Goal: Communication & Community: Participate in discussion

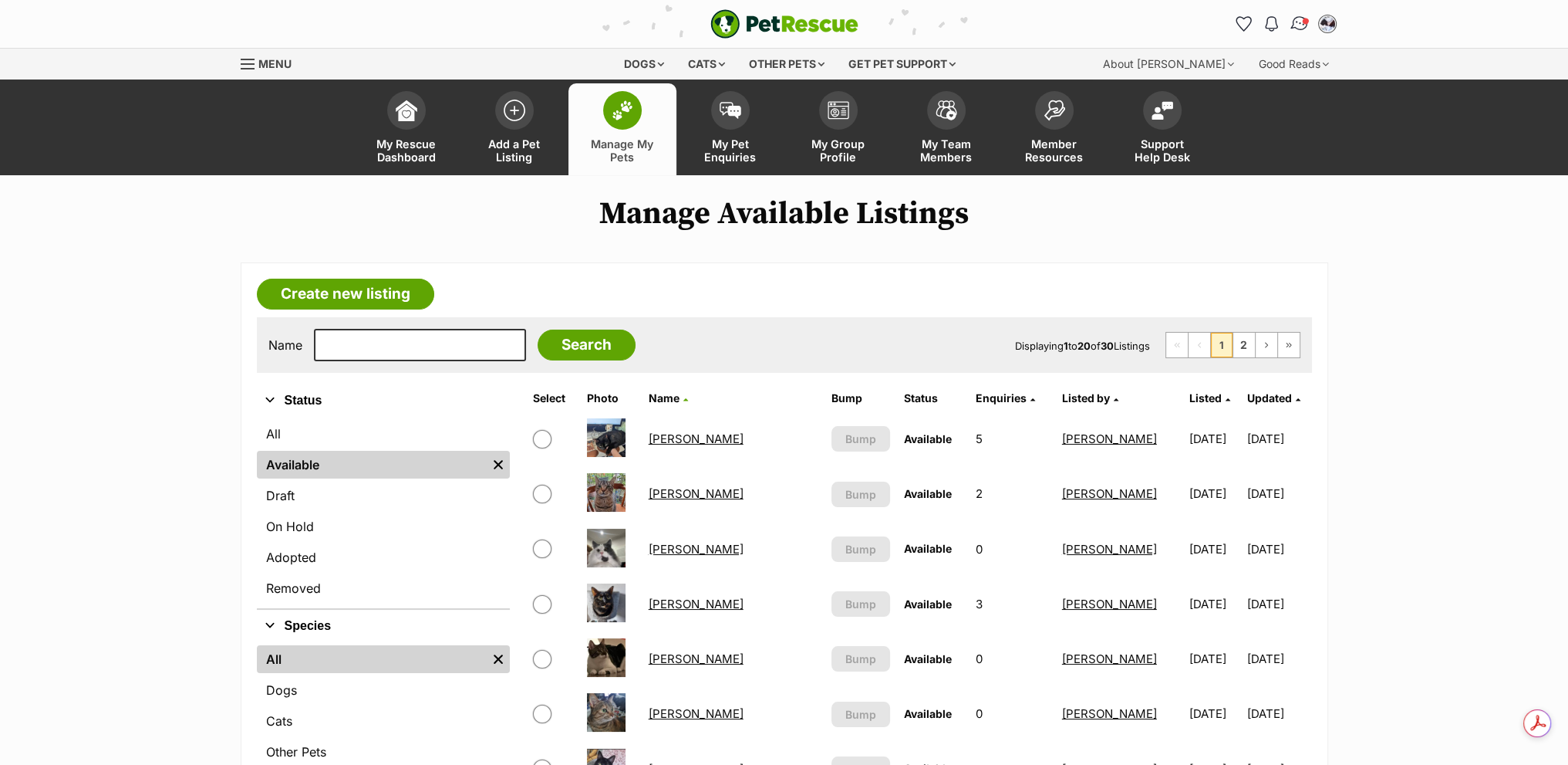
click at [1295, 32] on link "Conversations" at bounding box center [1299, 24] width 32 height 32
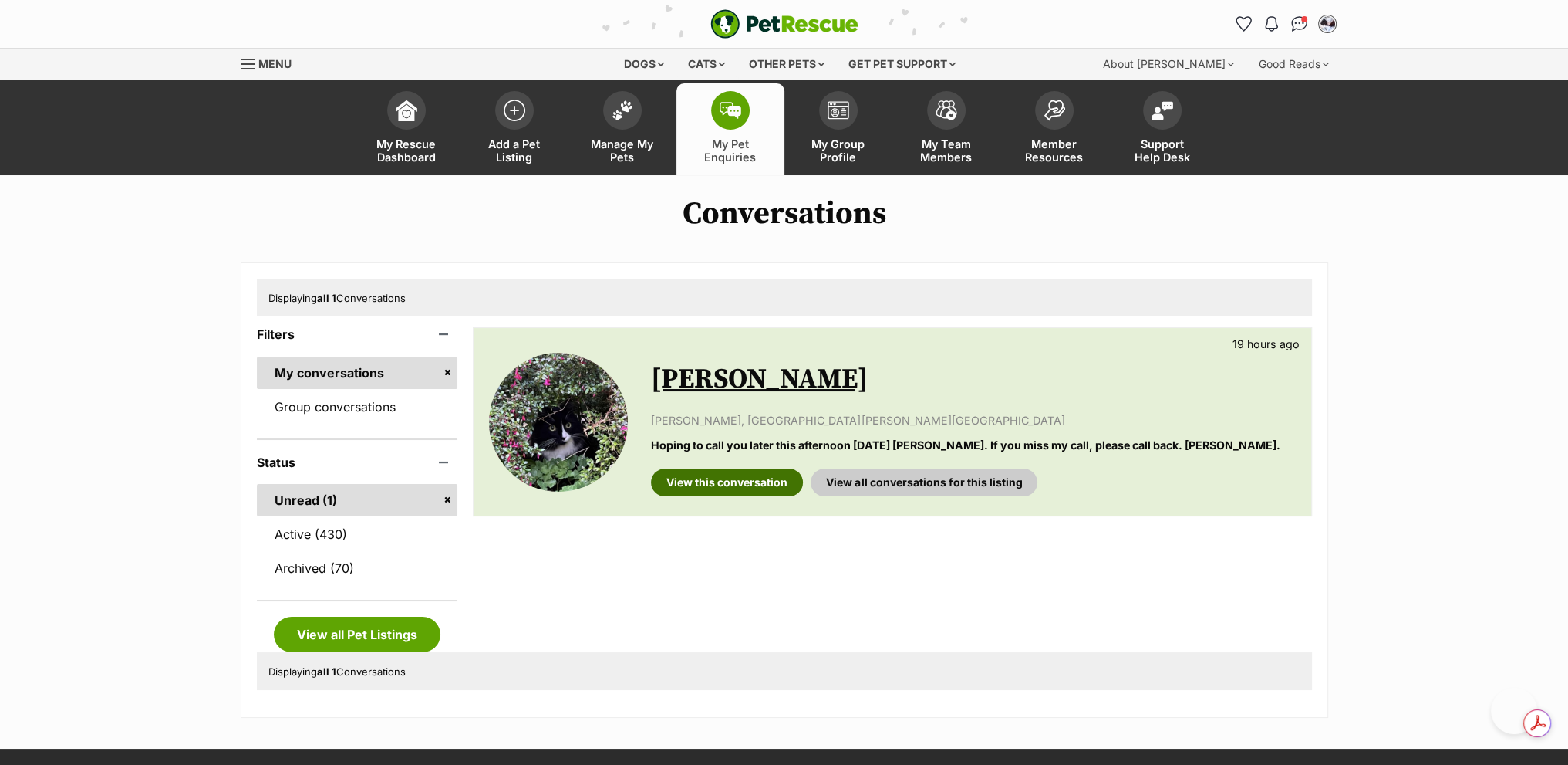
click at [698, 484] on link "View this conversation" at bounding box center [727, 482] width 152 height 27
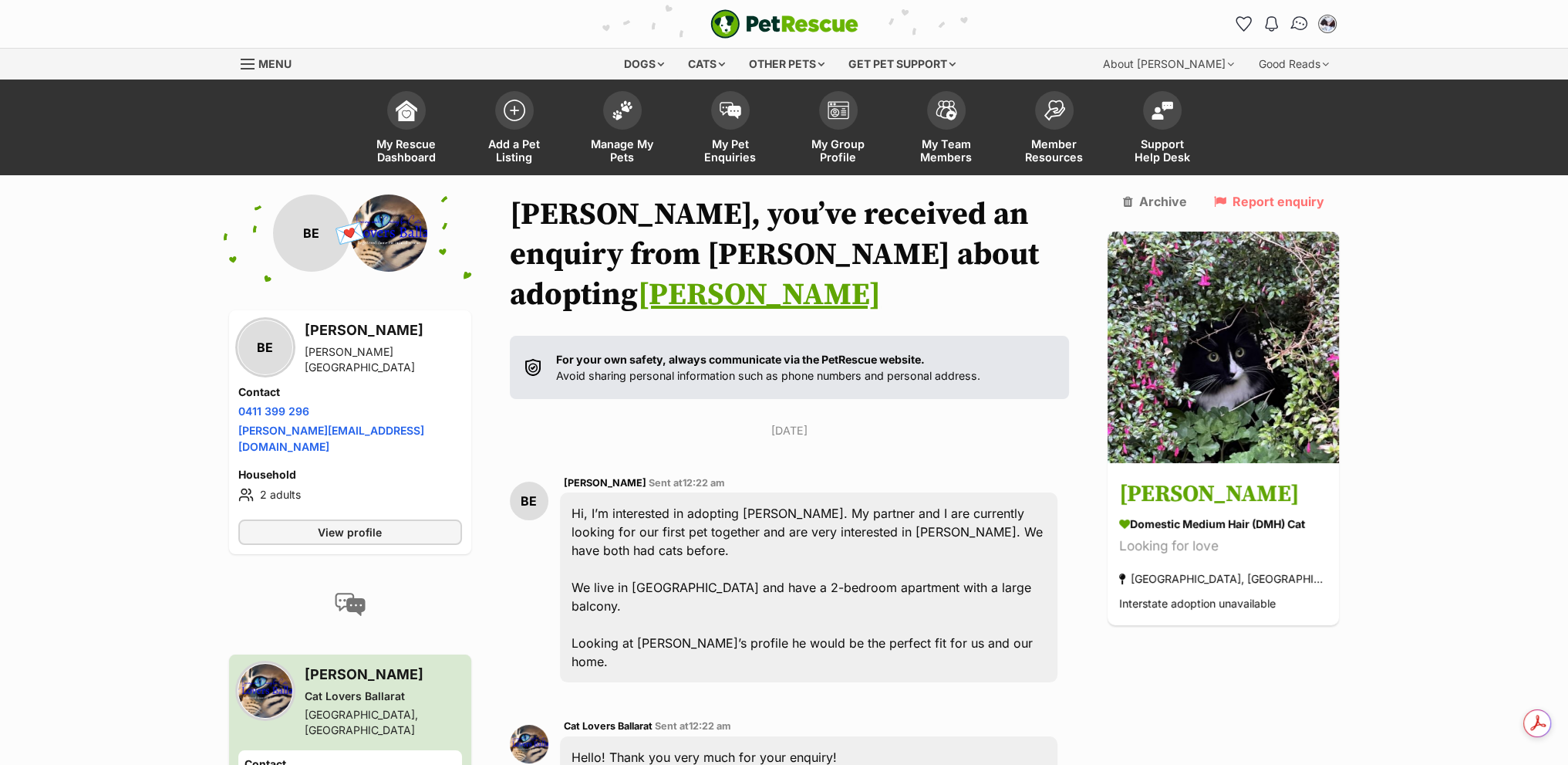
click at [1291, 30] on link "Conversations" at bounding box center [1299, 24] width 32 height 32
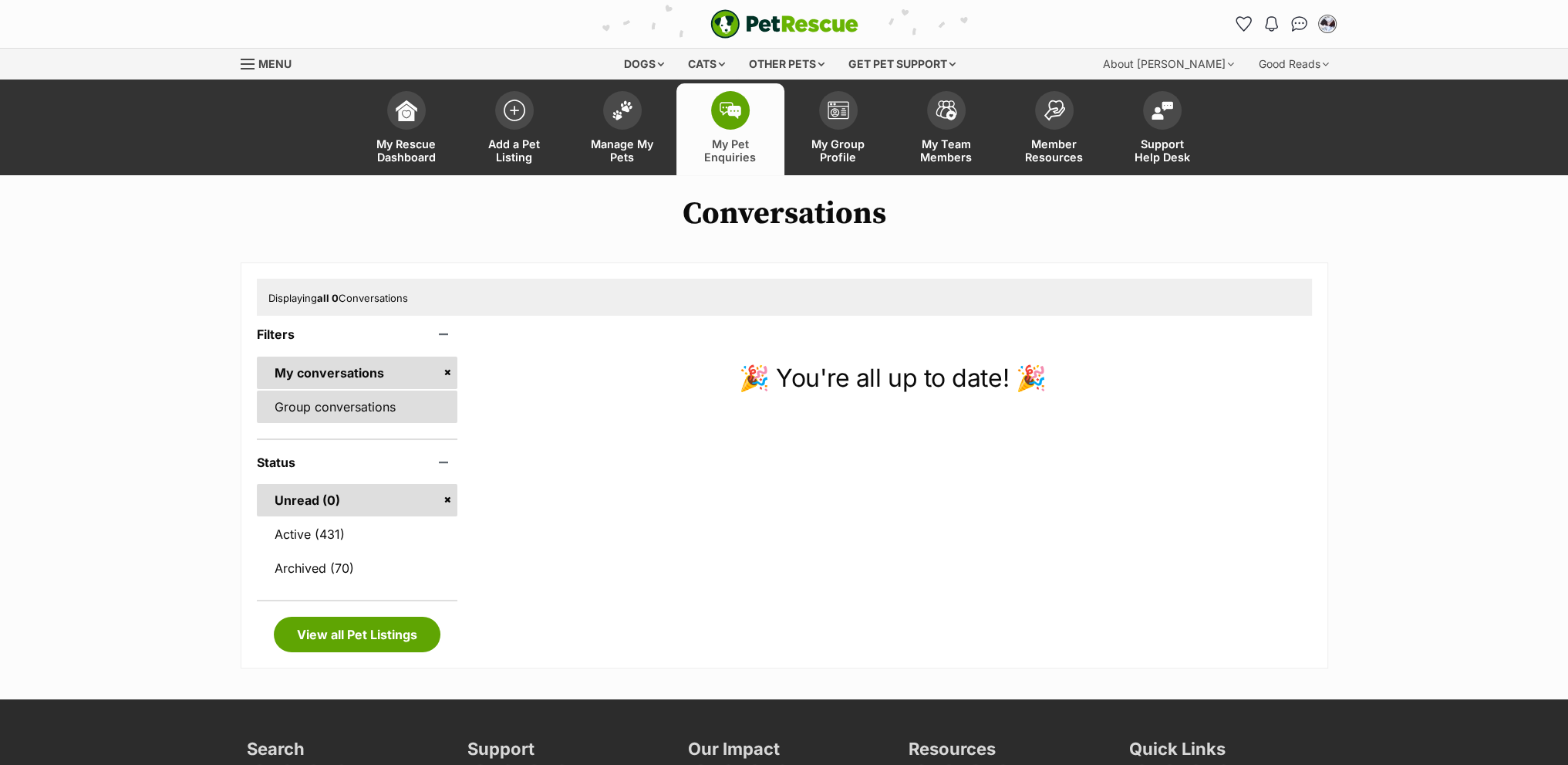
click at [385, 412] on link "Group conversations" at bounding box center [357, 406] width 201 height 33
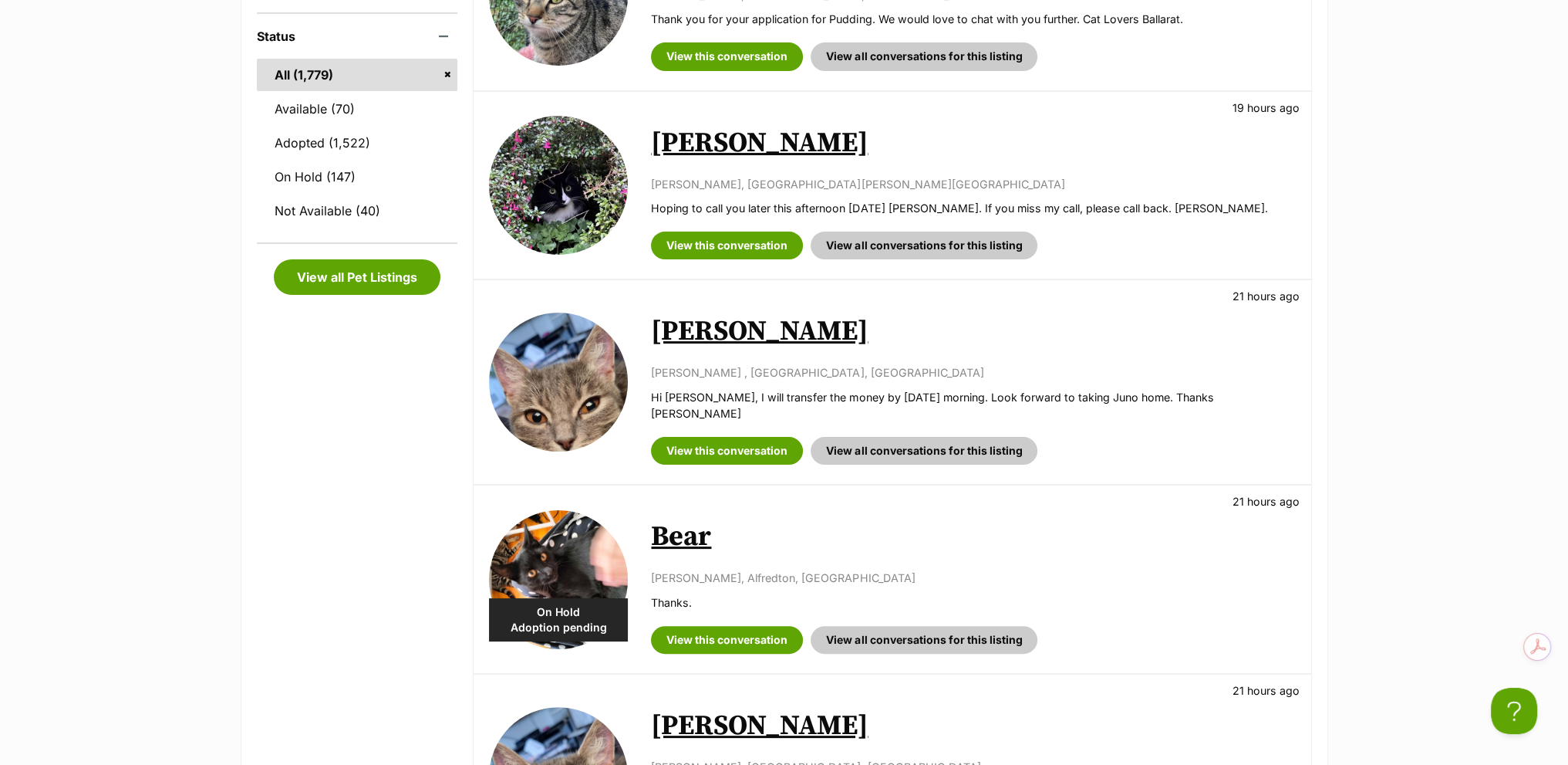
scroll to position [463, 0]
